Goal: Transaction & Acquisition: Obtain resource

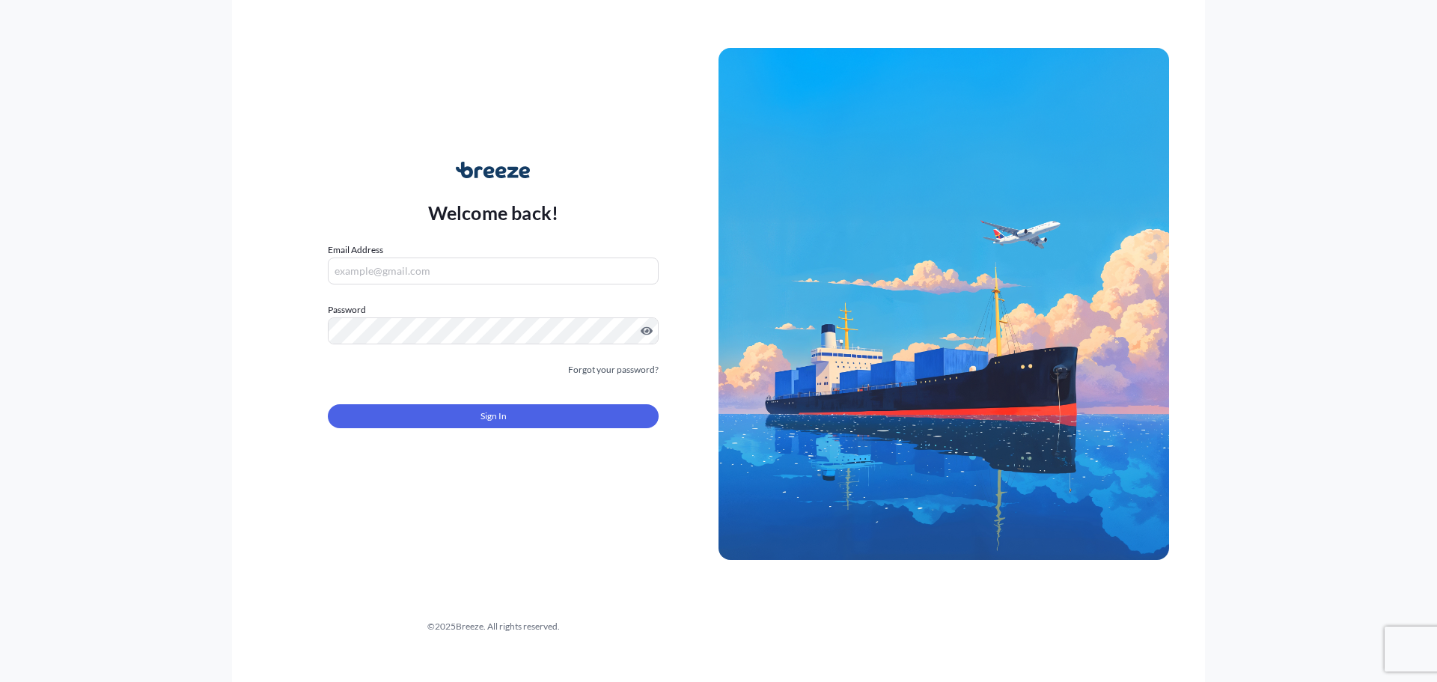
type input "[EMAIL_ADDRESS][DOMAIN_NAME]"
click at [463, 416] on button "Sign In" at bounding box center [493, 416] width 331 height 24
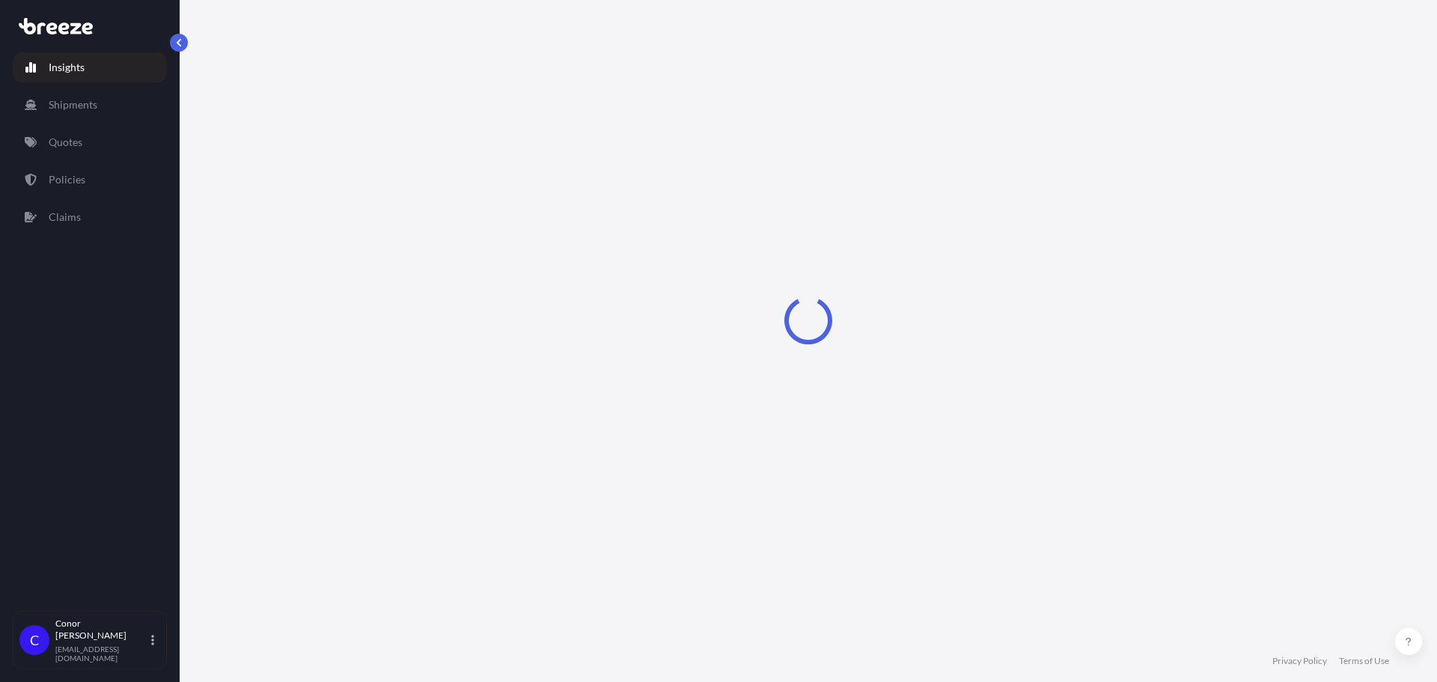
select select "2025"
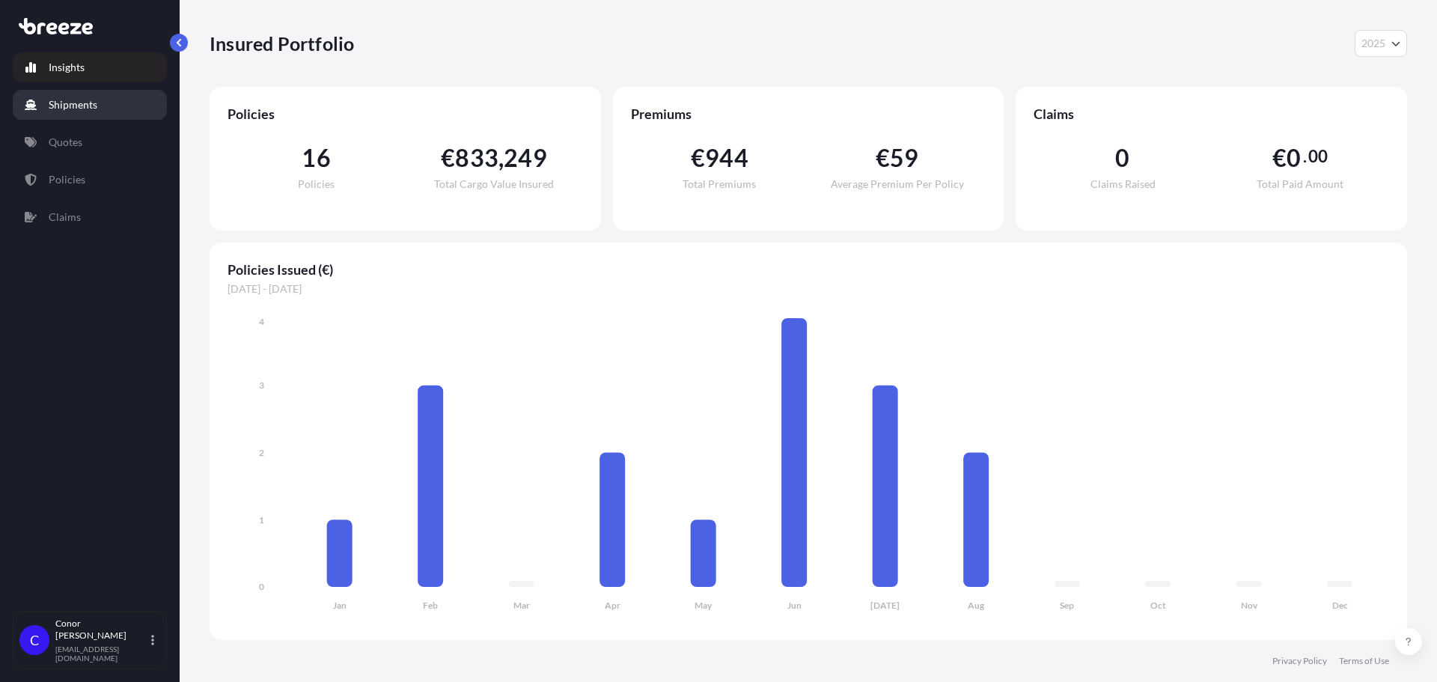
click at [80, 109] on p "Shipments" at bounding box center [73, 104] width 49 height 15
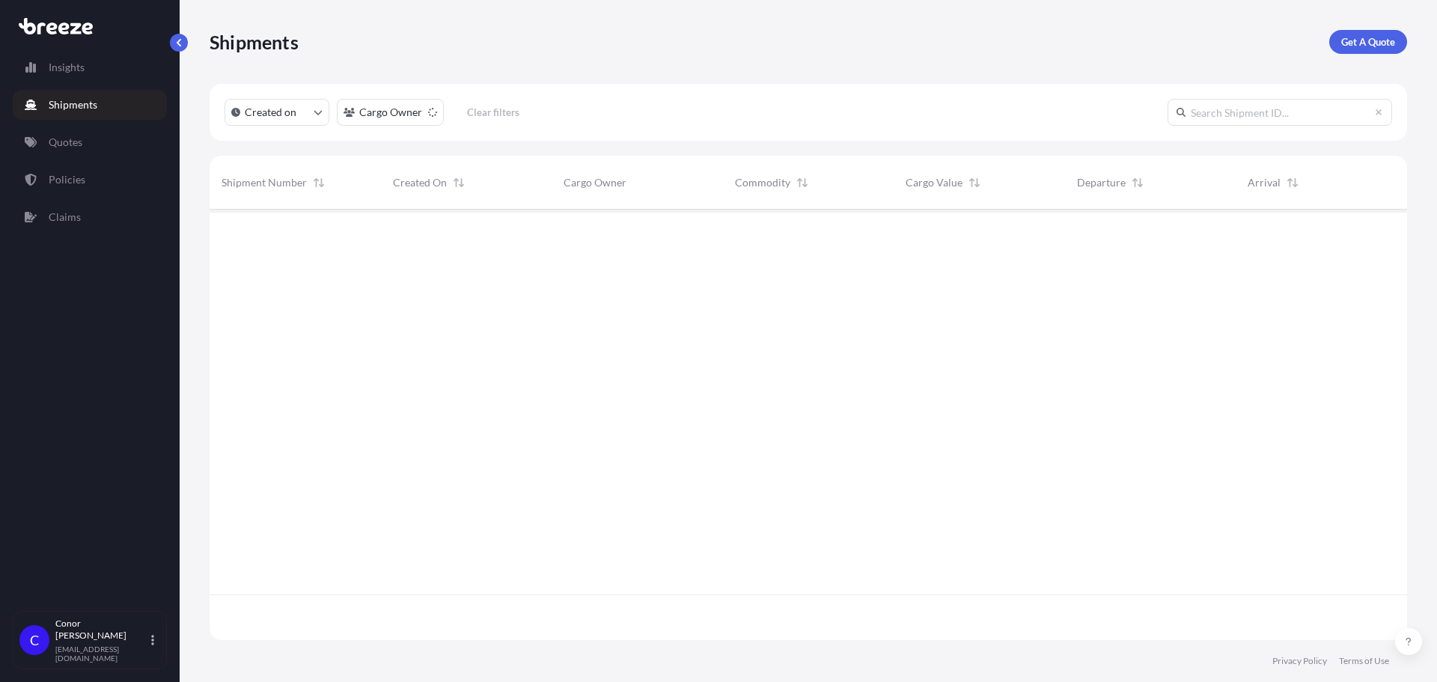
scroll to position [473, 1187]
click at [1348, 42] on p "Get A Quote" at bounding box center [1369, 41] width 54 height 15
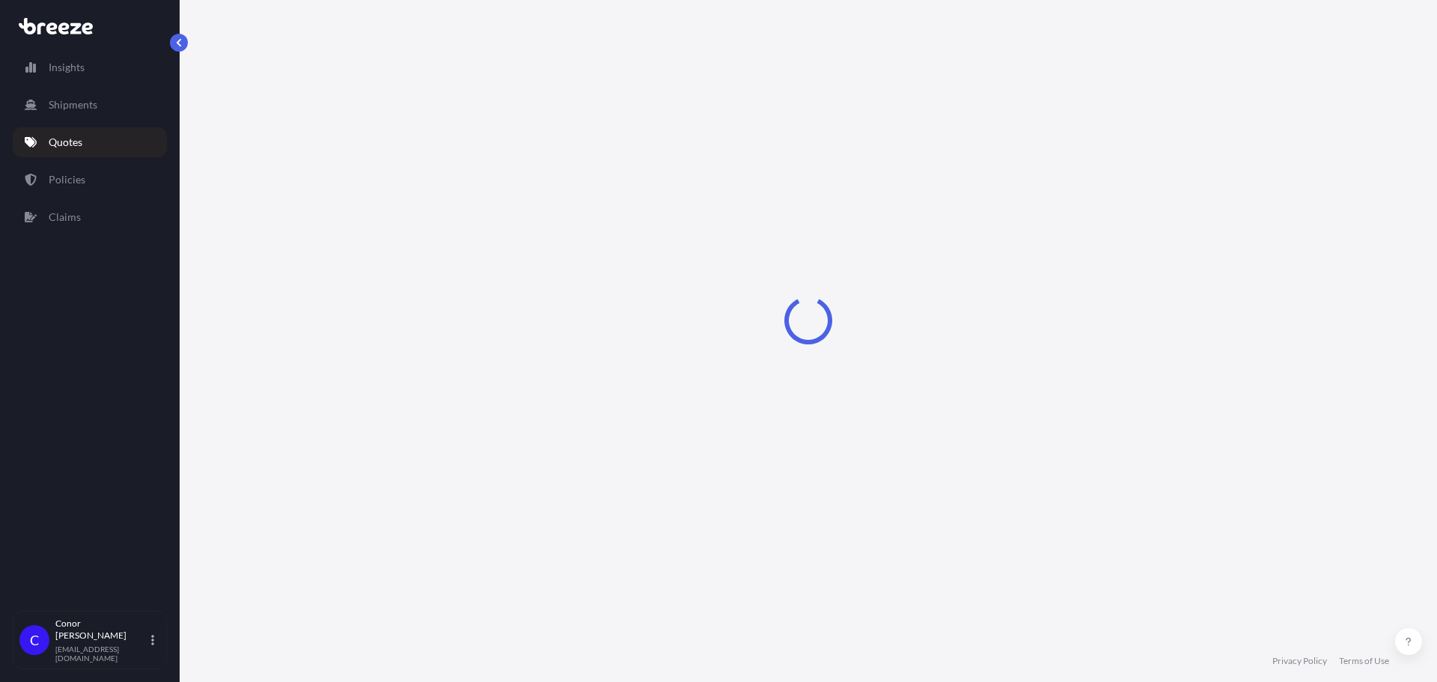
select select "Sea"
select select "1"
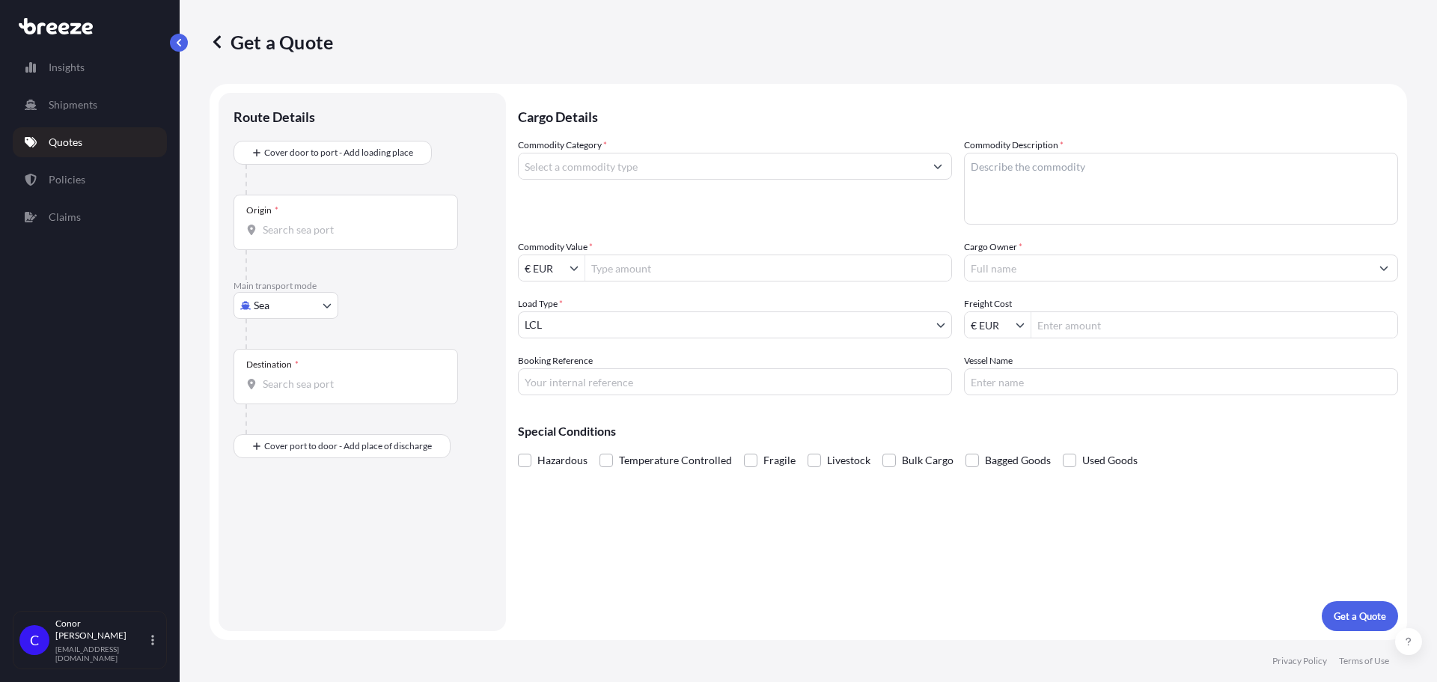
click at [290, 305] on body "Insights Shipments Quotes Policies Claims C [PERSON_NAME] [EMAIL_ADDRESS][DOMAI…" at bounding box center [718, 341] width 1437 height 682
click at [280, 367] on div "Air" at bounding box center [286, 371] width 93 height 27
select select "Air"
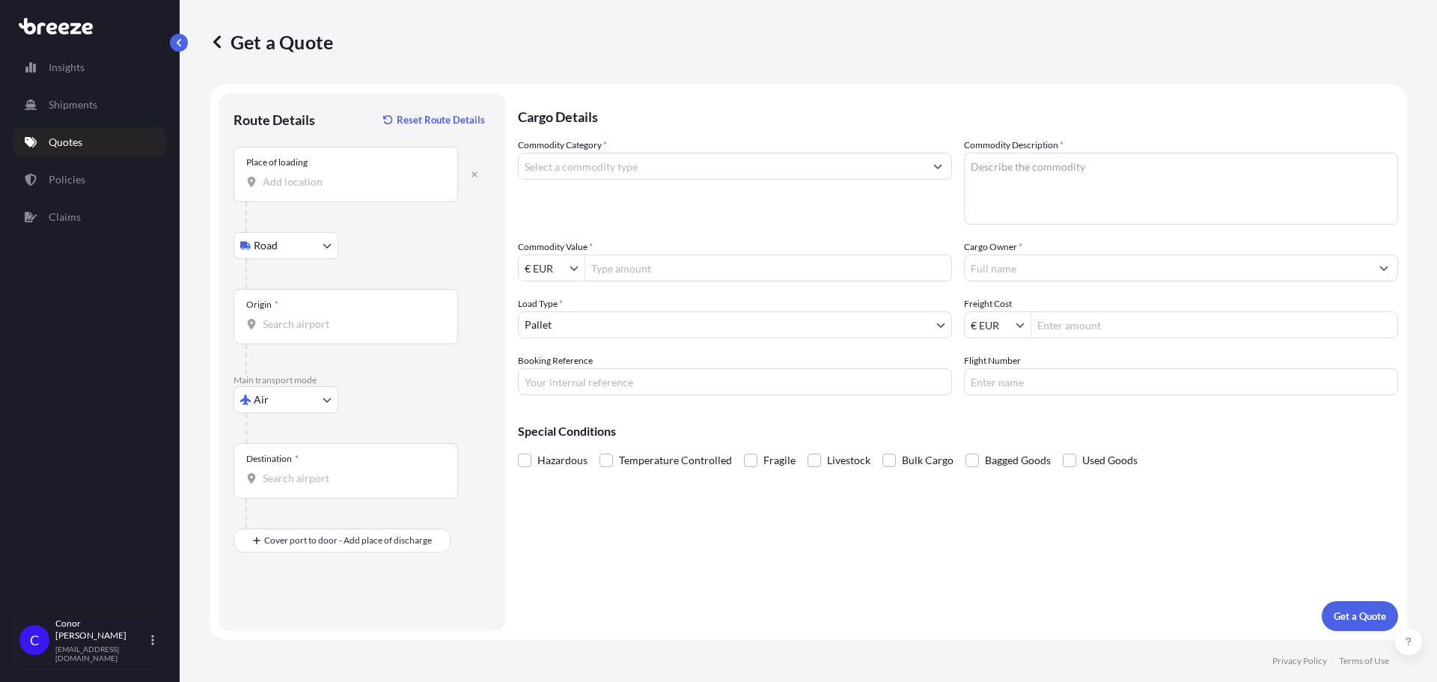
click at [317, 180] on input "Place of loading" at bounding box center [351, 181] width 177 height 15
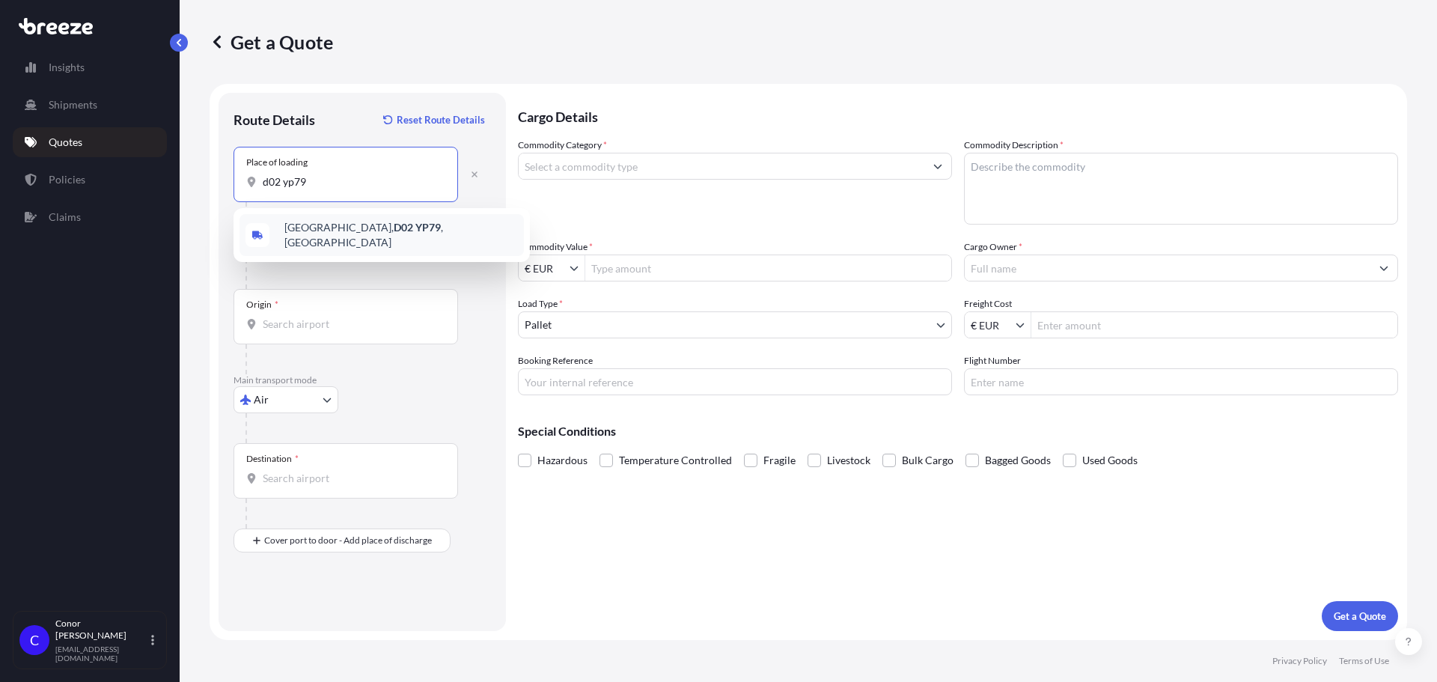
click at [342, 247] on div "[GEOGRAPHIC_DATA], [GEOGRAPHIC_DATA] , [GEOGRAPHIC_DATA]" at bounding box center [382, 235] width 284 height 42
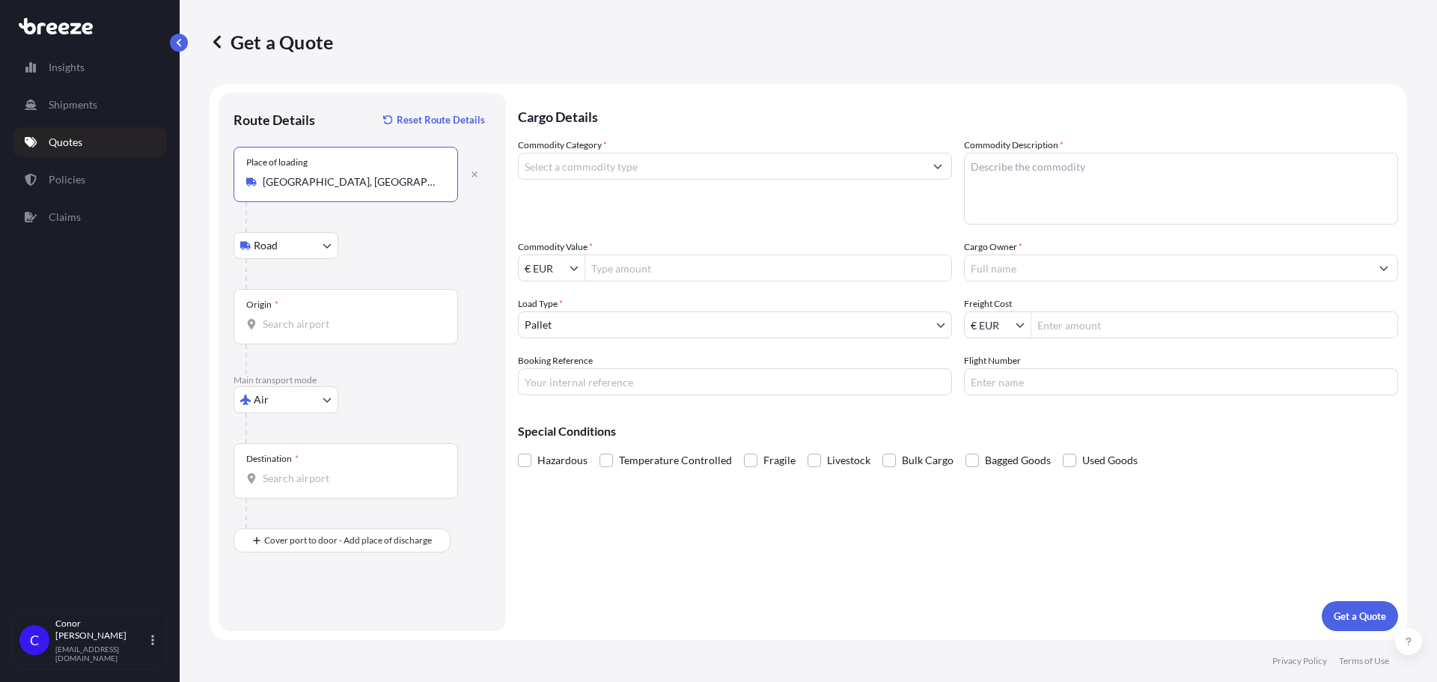
type input "[GEOGRAPHIC_DATA], [GEOGRAPHIC_DATA], [GEOGRAPHIC_DATA]"
